Goal: Use online tool/utility: Utilize a website feature to perform a specific function

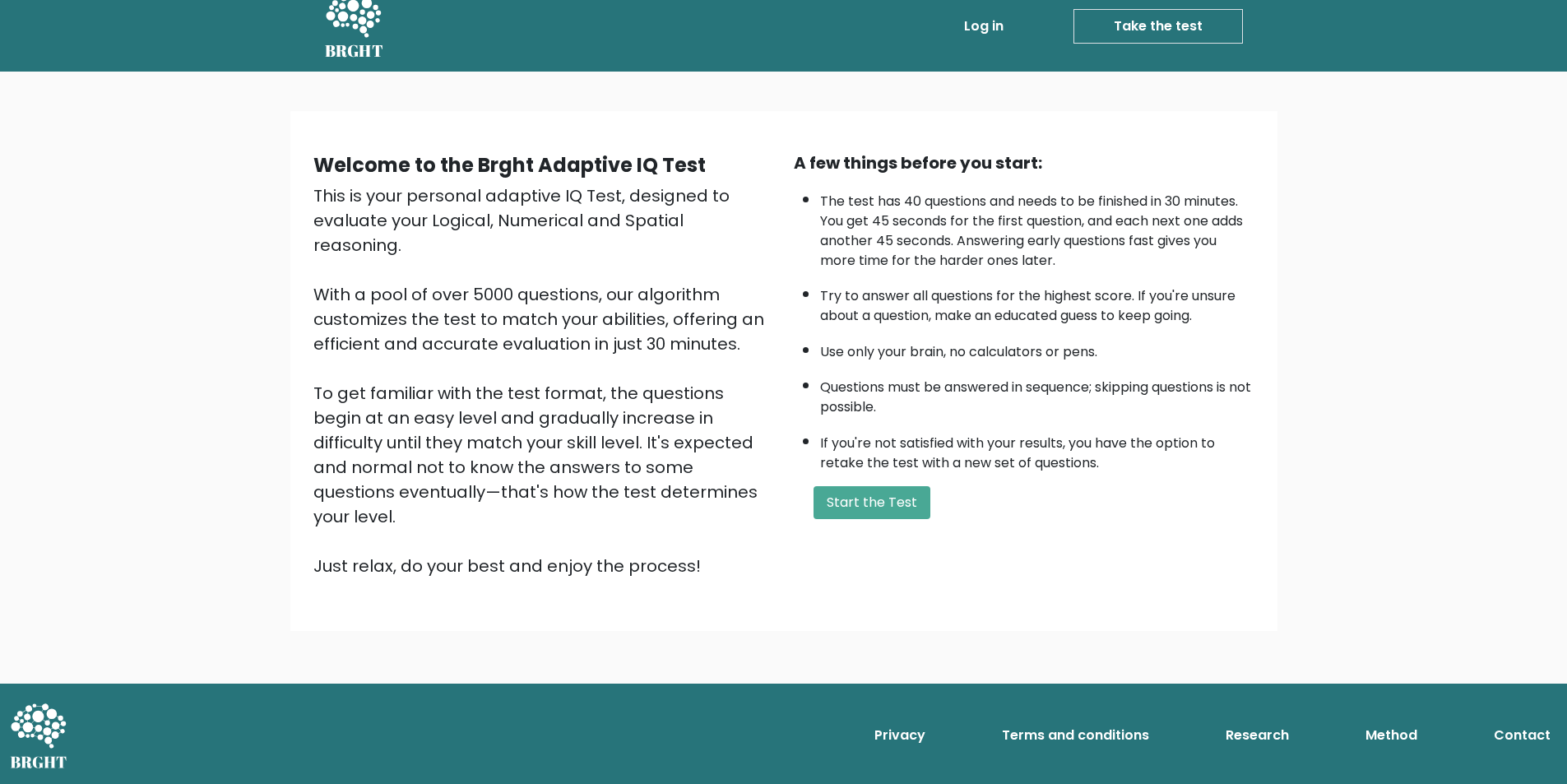
scroll to position [82, 0]
click at [914, 519] on button "Start the Test" at bounding box center [872, 502] width 117 height 33
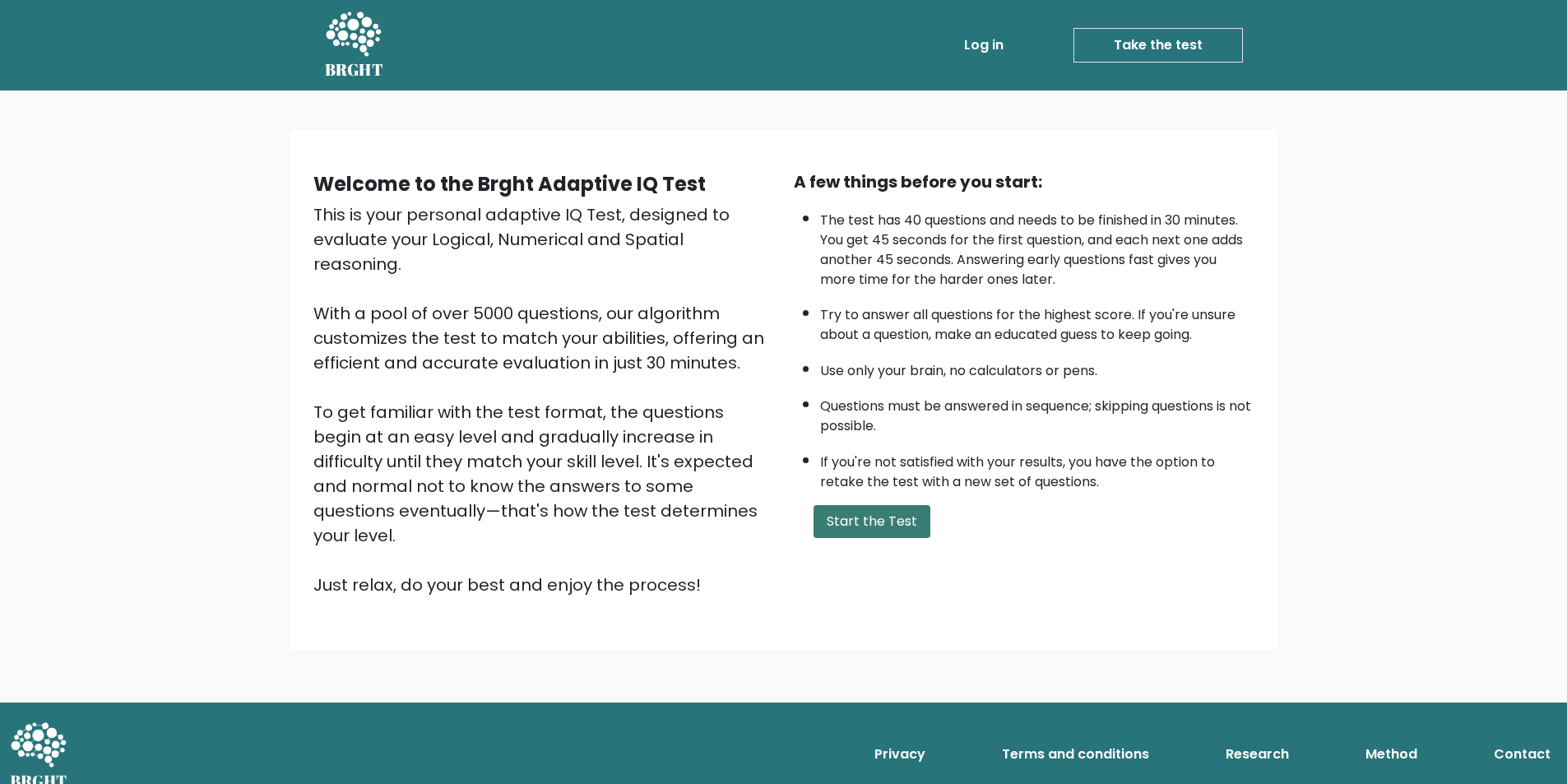
click at [892, 537] on button "Start the Test" at bounding box center [872, 522] width 117 height 33
click at [912, 537] on button "Start the Test" at bounding box center [872, 522] width 117 height 33
